Goal: Information Seeking & Learning: Learn about a topic

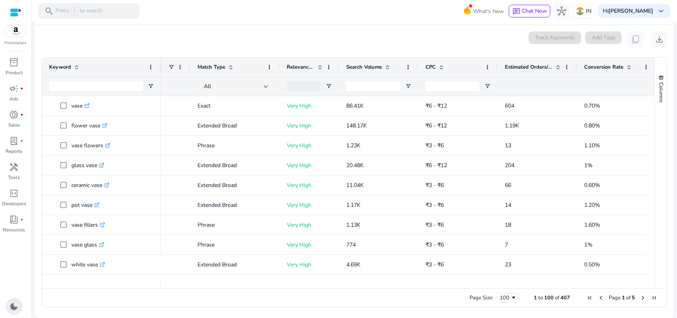
click at [13, 302] on span "dark_mode" at bounding box center [15, 307] width 10 height 10
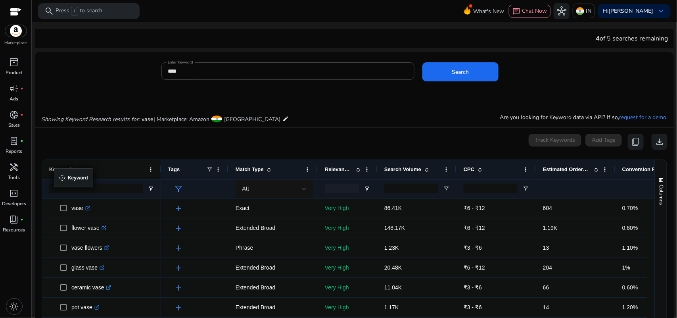
drag, startPoint x: 43, startPoint y: 165, endPoint x: 58, endPoint y: 173, distance: 16.9
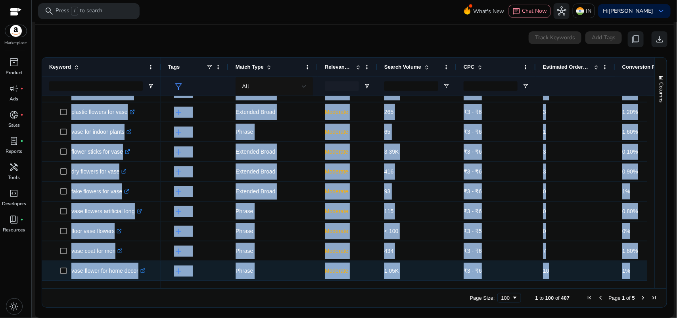
drag, startPoint x: 50, startPoint y: 200, endPoint x: 634, endPoint y: 269, distance: 587.7
click at [634, 269] on div "vase .st0{fill:#2c8af8} dried flowers for vase .st0{fill:#2c8af8} flower vase b…" at bounding box center [345, 188] width 606 height 185
copy div "vase .st0{fill:#2c8af8} dried flowers for vase .st0{fill:#2c8af8} flower vase b…"
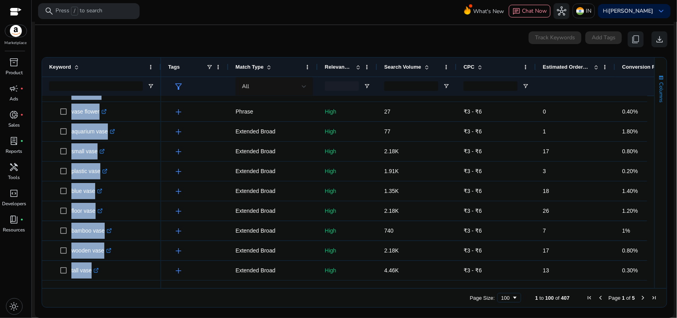
click at [658, 75] on span "button" at bounding box center [661, 78] width 6 height 6
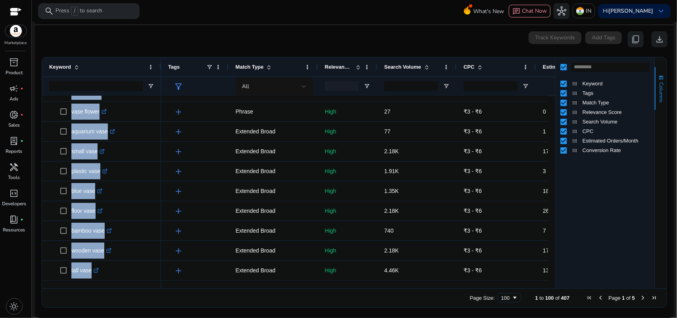
click at [659, 75] on span "button" at bounding box center [661, 78] width 6 height 6
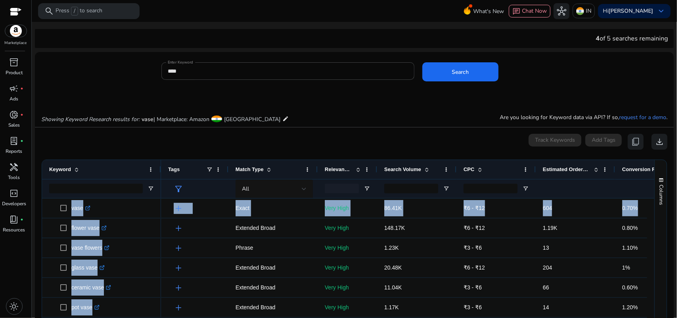
click at [332, 143] on div "0 keyword(s) selected Track Keywords Add Tags content_copy download" at bounding box center [354, 142] width 627 height 16
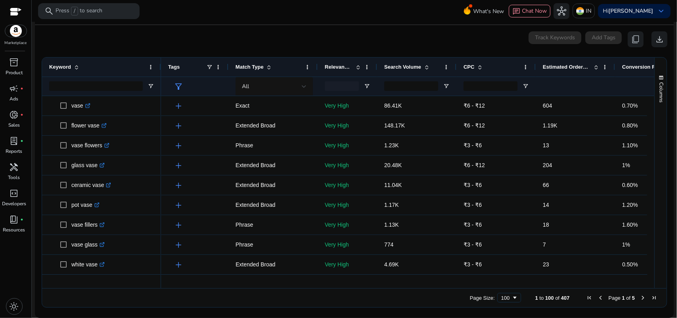
drag, startPoint x: 227, startPoint y: 48, endPoint x: 181, endPoint y: 30, distance: 49.5
click at [181, 30] on mat-card "0 keyword(s) selected Track Keywords Add Tags content_copy download Press SPACE…" at bounding box center [354, 171] width 639 height 293
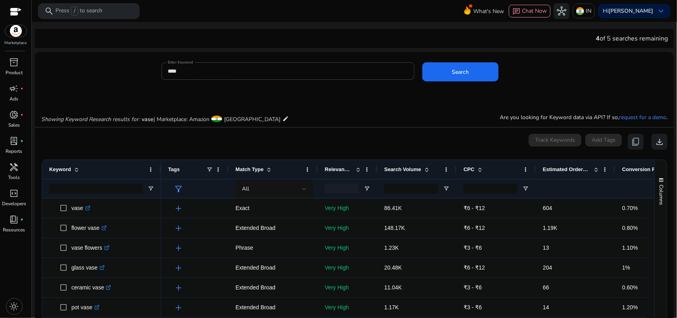
scroll to position [102, 0]
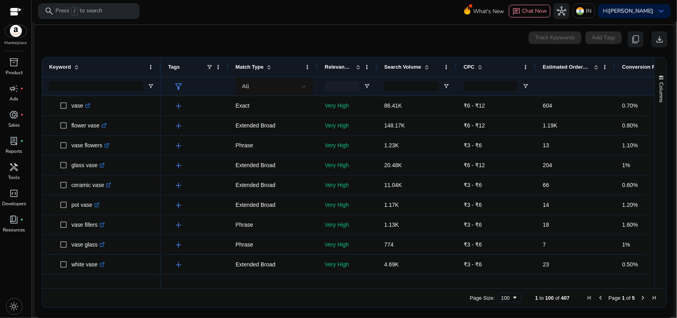
drag, startPoint x: 402, startPoint y: 284, endPoint x: 594, endPoint y: 302, distance: 193.3
click at [566, 302] on div "Drag here to set row groups Drag here to set column labels Keyword Tags 30" at bounding box center [355, 182] width 626 height 250
